Goal: Information Seeking & Learning: Learn about a topic

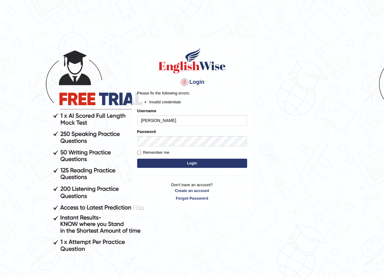
type input "josephlumapa_parramatta"
click at [185, 162] on button "Login" at bounding box center [192, 163] width 110 height 9
type input "j"
type input "josephluma_parramatta"
click at [198, 162] on button "Login" at bounding box center [192, 163] width 110 height 9
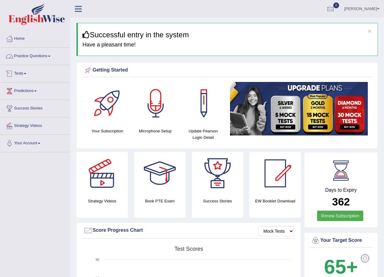
click at [44, 56] on link "Practice Questions" at bounding box center [35, 55] width 70 height 15
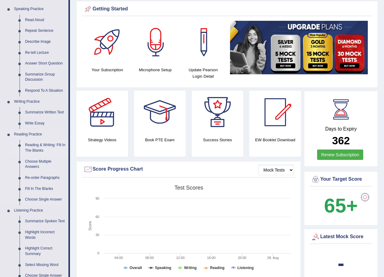
scroll to position [92, 0]
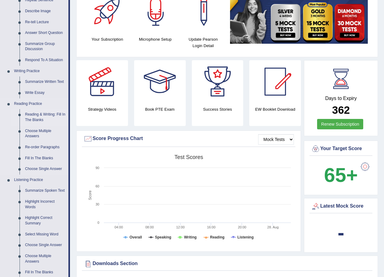
click at [39, 116] on link "Reading & Writing: Fill In The Blanks" at bounding box center [45, 117] width 46 height 16
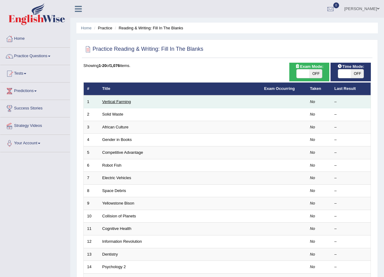
click at [119, 102] on link "Vertical Farming" at bounding box center [116, 101] width 29 height 5
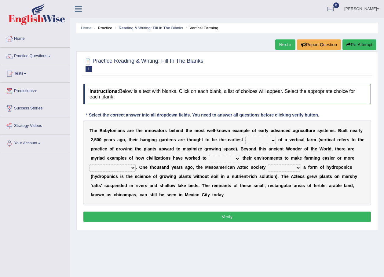
click at [251, 140] on select "prototype failure discredit protocol" at bounding box center [260, 140] width 31 height 7
click at [251, 141] on select "prototype failure discredit protocol" at bounding box center [260, 140] width 31 height 7
select select "prototype"
click at [245, 137] on select "prototype failure discredit protocol" at bounding box center [260, 140] width 31 height 7
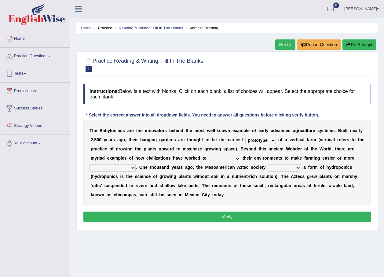
click at [209, 159] on select "manipulate escape respect disarrange" at bounding box center [224, 158] width 31 height 7
select select "disarrange"
click at [209, 155] on select "manipulate escape respect disarrange" at bounding box center [224, 158] width 31 height 7
click at [136, 164] on select "productive constructive connective counterproductive" at bounding box center [113, 167] width 46 height 7
select select "productive"
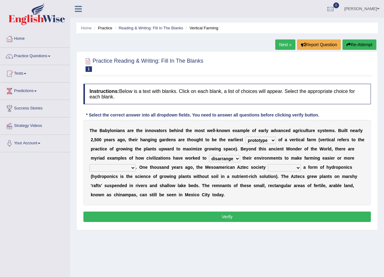
click at [136, 164] on select "productive constructive connective counterproductive" at bounding box center [113, 167] width 46 height 7
click at [268, 167] on select "domineered volunteered pioneered engineered" at bounding box center [284, 167] width 33 height 7
select select "engineered"
click at [268, 164] on select "domineered volunteered pioneered engineered" at bounding box center [284, 167] width 33 height 7
click at [205, 217] on button "Verify" at bounding box center [227, 216] width 288 height 10
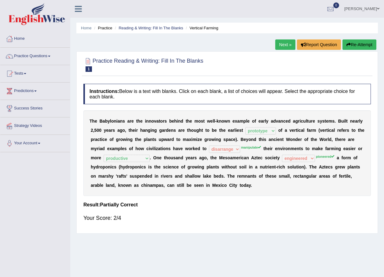
click at [279, 44] on link "Next »" at bounding box center [285, 44] width 20 height 10
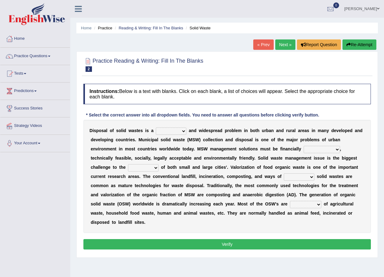
click at [178, 131] on select "slanting stinging stalling shafting" at bounding box center [171, 130] width 31 height 7
select select "shafting"
click at [156, 127] on select "slanting stinging stalling shafting" at bounding box center [171, 130] width 31 height 7
click at [304, 149] on select "unattainable sustainable objectionable treasonable" at bounding box center [322, 149] width 36 height 7
select select "objectionable"
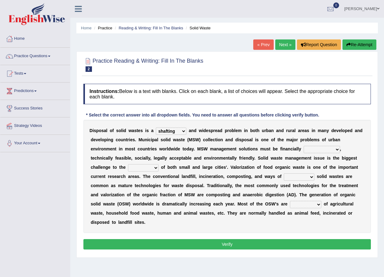
click at [304, 146] on select "unattainable sustainable objectionable treasonable" at bounding box center [322, 149] width 36 height 7
click at [159, 164] on select "plants culture authorities history" at bounding box center [143, 167] width 31 height 7
select select "authorities"
click at [159, 164] on select "plants culture authorities history" at bounding box center [143, 167] width 31 height 7
click at [284, 178] on select "reserving preserving deserving handling" at bounding box center [299, 176] width 31 height 7
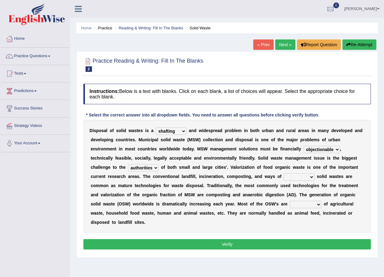
select select "reserving"
click at [284, 173] on select "reserving preserving deserving handling" at bounding box center [299, 176] width 31 height 7
click at [290, 204] on select "composed disposed composing disposing" at bounding box center [305, 204] width 31 height 7
select select "composed"
click at [290, 201] on select "composed disposed composing disposing" at bounding box center [305, 204] width 31 height 7
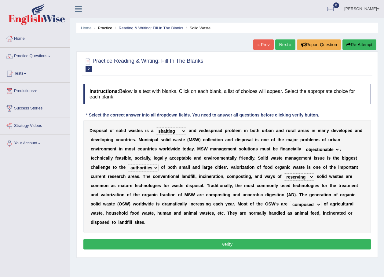
click at [230, 239] on button "Verify" at bounding box center [227, 244] width 288 height 10
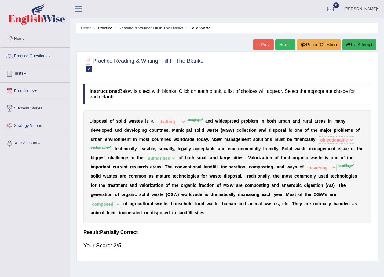
click at [286, 46] on link "Next »" at bounding box center [285, 44] width 20 height 10
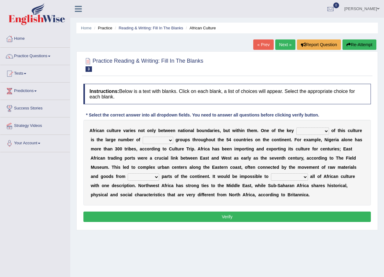
click at [310, 130] on select "conjectures features issues doubts" at bounding box center [312, 130] width 33 height 7
select select "issues"
click at [296, 127] on select "conjectures features issues doubts" at bounding box center [312, 130] width 33 height 7
click at [153, 140] on select "ethic ethnic eugenic epic" at bounding box center [158, 140] width 31 height 7
select select "ethnic"
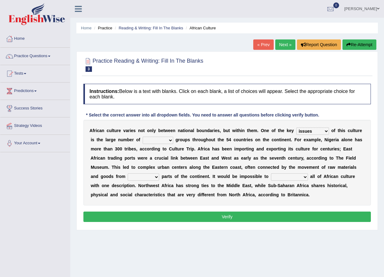
click at [143, 137] on select "ethic ethnic eugenic epic" at bounding box center [158, 140] width 31 height 7
click at [159, 173] on select "forelocked interlocked unlocked landlocked" at bounding box center [143, 176] width 31 height 7
select select "interlocked"
click at [159, 173] on select "forelocked interlocked unlocked landlocked" at bounding box center [143, 176] width 31 height 7
click at [271, 177] on select "characterize conceptualize symbolize synthesize" at bounding box center [289, 176] width 37 height 7
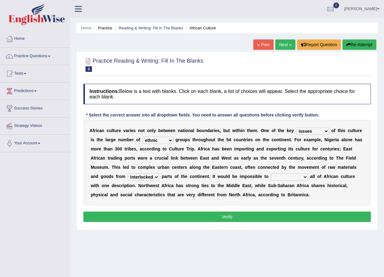
select select "characterize"
click at [271, 173] on select "characterize conceptualize symbolize synthesize" at bounding box center [289, 176] width 37 height 7
click at [228, 213] on button "Verify" at bounding box center [227, 216] width 288 height 10
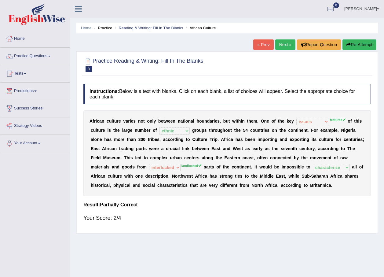
click at [282, 44] on link "Next »" at bounding box center [285, 44] width 20 height 10
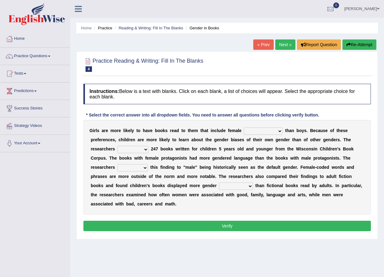
click at [266, 130] on select "protagonists cosmogonists agonists expressionists" at bounding box center [263, 130] width 39 height 7
select select "expressionists"
click at [244, 127] on select "protagonists cosmogonists agonists expressionists" at bounding box center [263, 130] width 39 height 7
click at [117, 150] on select "hydrolyzed paralyzed catalyzed analyzed" at bounding box center [132, 149] width 31 height 7
select select "analyzed"
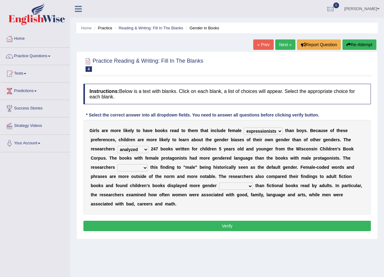
click at [117, 146] on select "hydrolyzed paralyzed catalyzed analyzed" at bounding box center [132, 149] width 31 height 7
click at [117, 149] on select "hydrolyzed paralyzed catalyzed analyzed" at bounding box center [132, 149] width 31 height 7
click at [266, 131] on select "protagonists cosmogonists agonists expressionists" at bounding box center [263, 130] width 39 height 7
select select "protagonists"
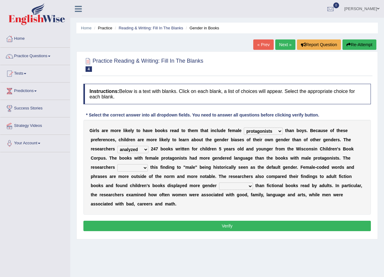
click at [244, 127] on select "protagonists cosmogonists agonists expressionists" at bounding box center [263, 130] width 39 height 7
click at [148, 164] on select "contribute tribute distribute attribute" at bounding box center [132, 167] width 31 height 7
select select "contribute"
click at [148, 164] on select "contribute tribute distribute attribute" at bounding box center [132, 167] width 31 height 7
click at [219, 186] on select "stereotypes teletypes prototypes electrotypes" at bounding box center [236, 185] width 34 height 7
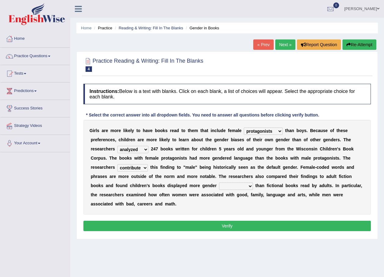
select select "stereotypes"
click at [219, 182] on select "stereotypes teletypes prototypes electrotypes" at bounding box center [236, 185] width 34 height 7
click at [178, 221] on button "Verify" at bounding box center [227, 226] width 288 height 10
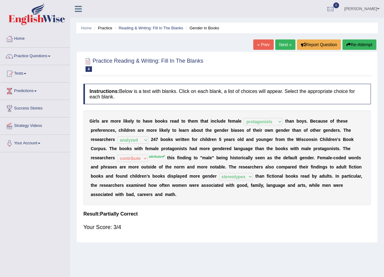
click at [285, 44] on link "Next »" at bounding box center [285, 44] width 20 height 10
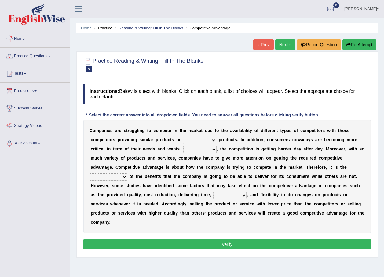
click at [183, 140] on select "constitution restitution substitution institution" at bounding box center [199, 140] width 33 height 7
select select "substitution"
click at [183, 137] on select "constitution restitution substitution institution" at bounding box center [199, 140] width 33 height 7
click at [183, 150] on select "However Instead Additionally Therefore" at bounding box center [199, 149] width 33 height 7
select select "However"
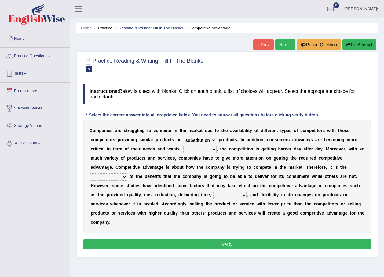
click at [183, 146] on select "However Instead Additionally Therefore" at bounding box center [199, 149] width 33 height 7
click at [127, 173] on select "dissemination ordination determination incarnation" at bounding box center [109, 176] width 38 height 7
select select "dissemination"
click at [127, 173] on select "dissemination ordination determination incarnation" at bounding box center [109, 176] width 38 height 7
click at [247, 192] on select "captivation aggregation deprivation innovation" at bounding box center [229, 195] width 33 height 7
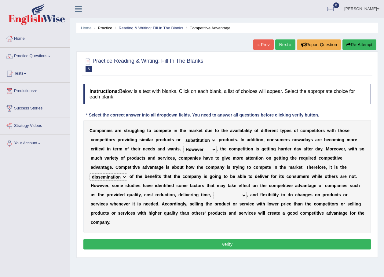
select select "innovation"
click at [247, 192] on select "captivation aggregation deprivation innovation" at bounding box center [229, 195] width 33 height 7
click at [227, 239] on button "Verify" at bounding box center [227, 244] width 288 height 10
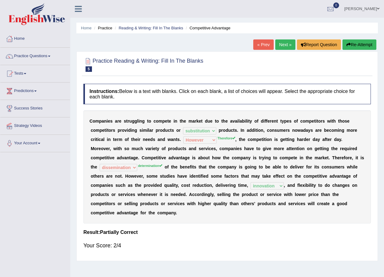
click at [361, 9] on link "Joseph Lumapas" at bounding box center [362, 8] width 44 height 16
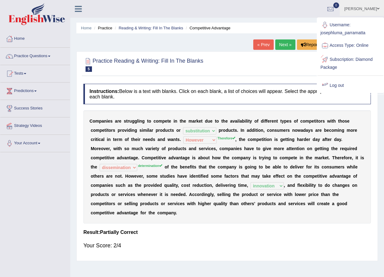
click at [340, 85] on link "Log out" at bounding box center [351, 86] width 66 height 14
